Goal: Information Seeking & Learning: Find specific fact

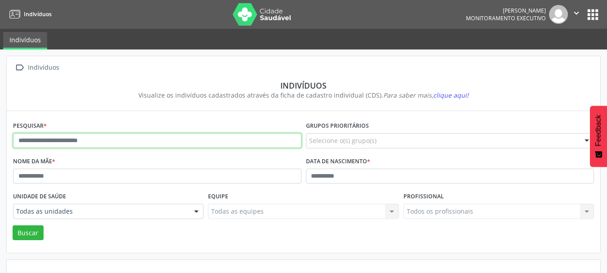
click at [96, 139] on input "text" at bounding box center [157, 140] width 288 height 15
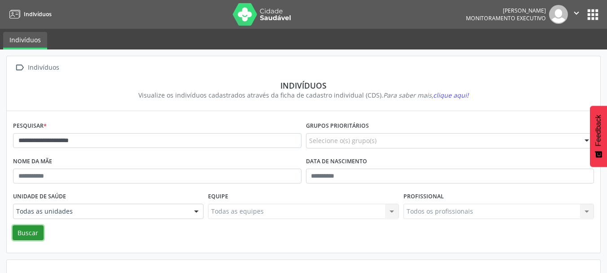
click at [25, 227] on button "Buscar" at bounding box center [28, 232] width 31 height 15
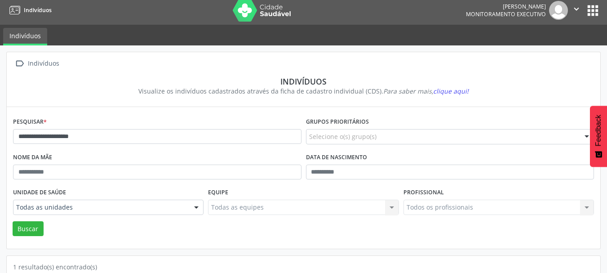
scroll to position [94, 0]
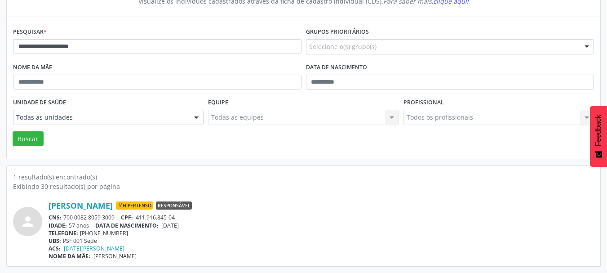
drag, startPoint x: 117, startPoint y: 218, endPoint x: 64, endPoint y: 217, distance: 52.6
click at [64, 217] on div "CNS: 700 0082 8059 3009 CPF: 411.916.845-04" at bounding box center [321, 217] width 545 height 8
copy div "700 0082 8059 3009"
click at [264, 211] on div "[PERSON_NAME] Hipertenso Responsável CNS: 700 0082 8059 3009 CPF: 411.916.845-0…" at bounding box center [321, 229] width 545 height 59
drag, startPoint x: 121, startPoint y: 217, endPoint x: 64, endPoint y: 217, distance: 57.1
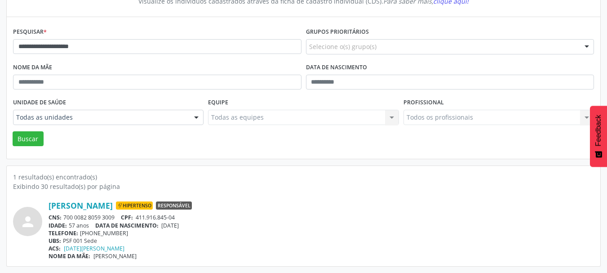
click at [64, 217] on div "CNS: 700 0082 8059 3009 CPF: 411.916.845-04" at bounding box center [321, 217] width 545 height 8
copy div "700 0082 8059 3009"
click at [273, 211] on div "[PERSON_NAME] Hipertenso Responsável CNS: 700 0082 8059 3009 CPF: 411.916.845-0…" at bounding box center [321, 229] width 545 height 59
drag, startPoint x: 179, startPoint y: 218, endPoint x: 137, endPoint y: 217, distance: 41.8
click at [137, 217] on div "CNS: 700 0082 8059 3009 CPF: 411.916.845-04" at bounding box center [321, 217] width 545 height 8
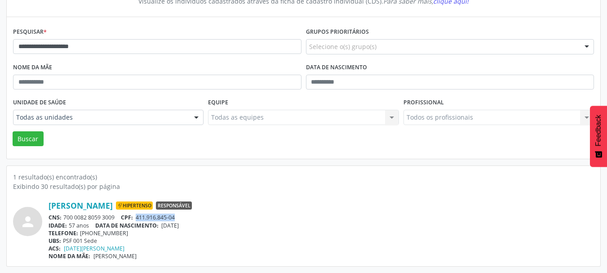
copy span "411.916.845-04"
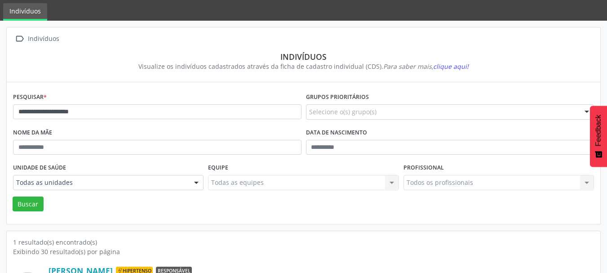
scroll to position [0, 0]
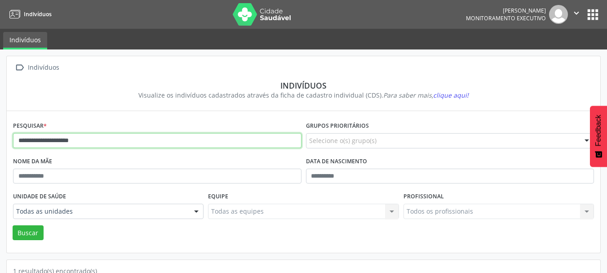
drag, startPoint x: 129, startPoint y: 140, endPoint x: 0, endPoint y: 153, distance: 130.0
click at [0, 153] on div "**********" at bounding box center [303, 207] width 607 height 317
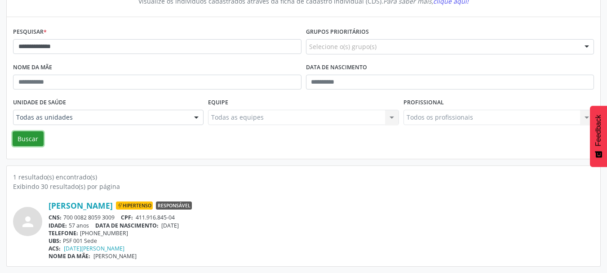
click at [28, 141] on button "Buscar" at bounding box center [28, 138] width 31 height 15
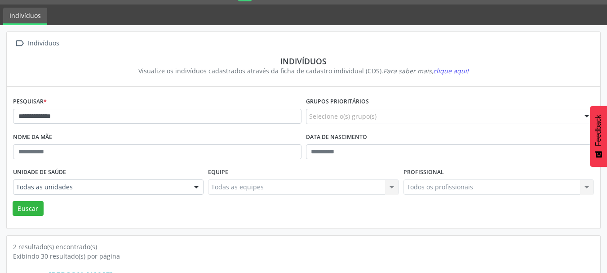
scroll to position [0, 0]
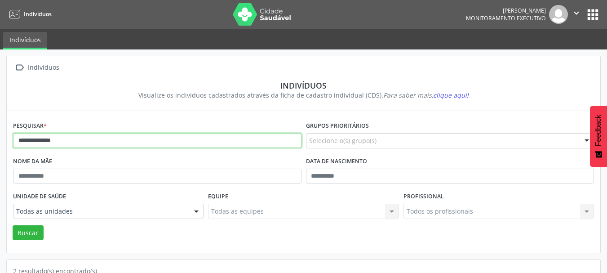
drag, startPoint x: 84, startPoint y: 141, endPoint x: 9, endPoint y: 140, distance: 74.6
click at [0, 137] on div "**********" at bounding box center [303, 247] width 607 height 396
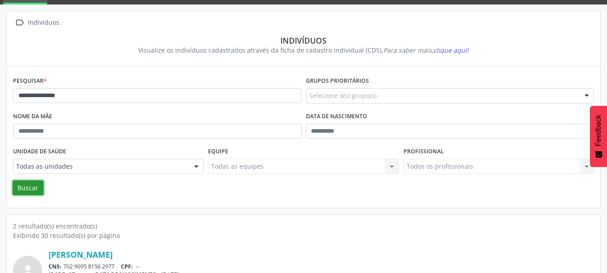
click at [23, 186] on button "Buscar" at bounding box center [28, 187] width 31 height 15
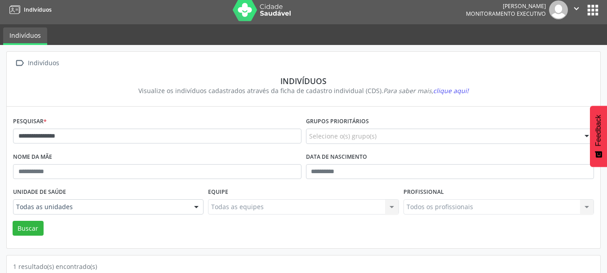
scroll to position [4, 0]
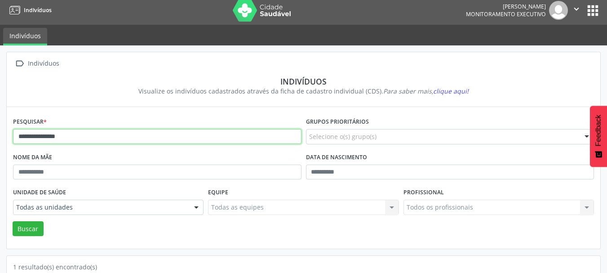
drag, startPoint x: 80, startPoint y: 141, endPoint x: 0, endPoint y: 140, distance: 80.0
click at [0, 140] on div "**********" at bounding box center [303, 203] width 607 height 317
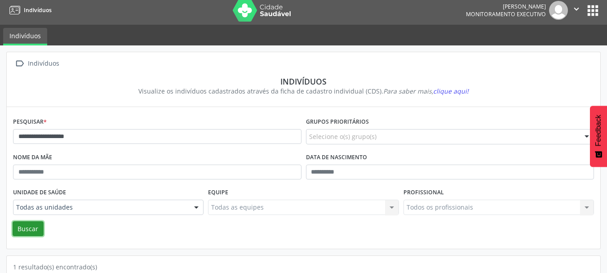
click at [28, 231] on button "Buscar" at bounding box center [28, 228] width 31 height 15
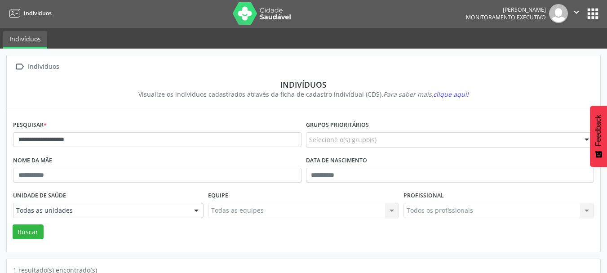
scroll to position [0, 0]
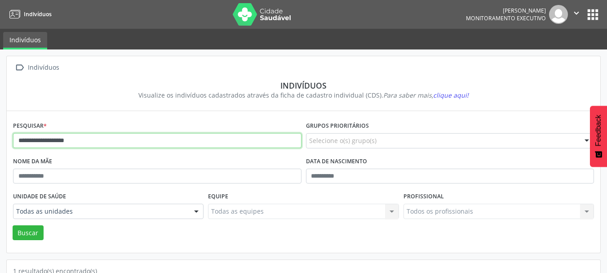
drag, startPoint x: 112, startPoint y: 140, endPoint x: 0, endPoint y: 159, distance: 113.8
click at [0, 148] on div "**********" at bounding box center [303, 207] width 607 height 317
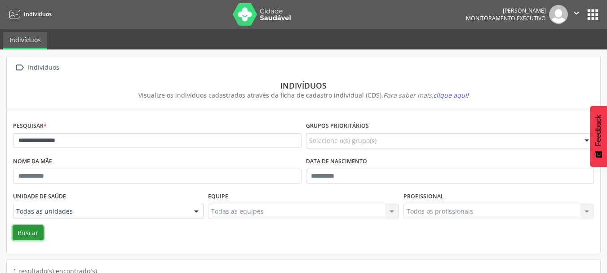
click at [31, 232] on button "Buscar" at bounding box center [28, 232] width 31 height 15
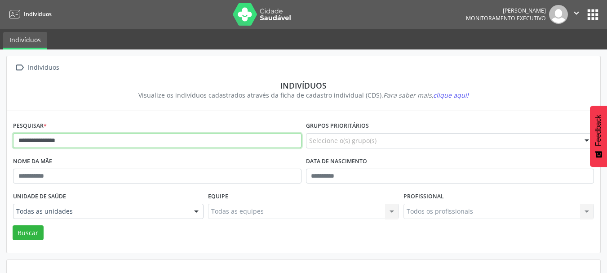
click at [35, 143] on input "**********" at bounding box center [157, 140] width 288 height 15
type input "**********"
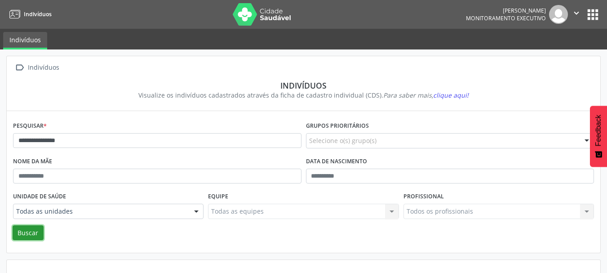
click at [31, 230] on button "Buscar" at bounding box center [28, 232] width 31 height 15
